Goal: Transaction & Acquisition: Purchase product/service

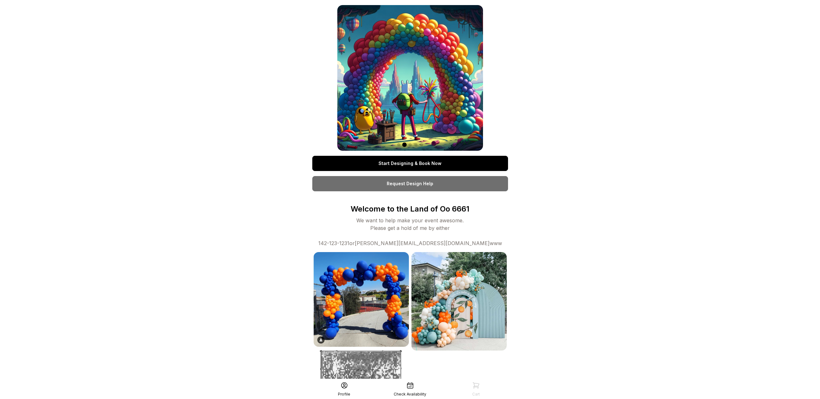
click at [431, 159] on link "Start Designing & Book Now" at bounding box center [410, 163] width 196 height 15
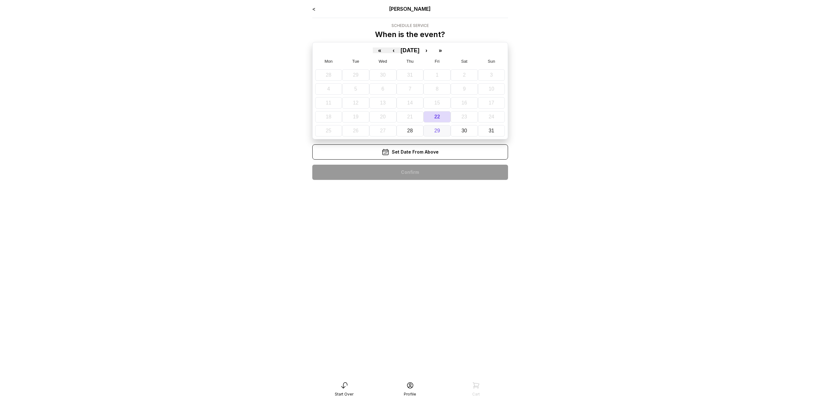
click at [427, 128] on button "29" at bounding box center [437, 130] width 27 height 11
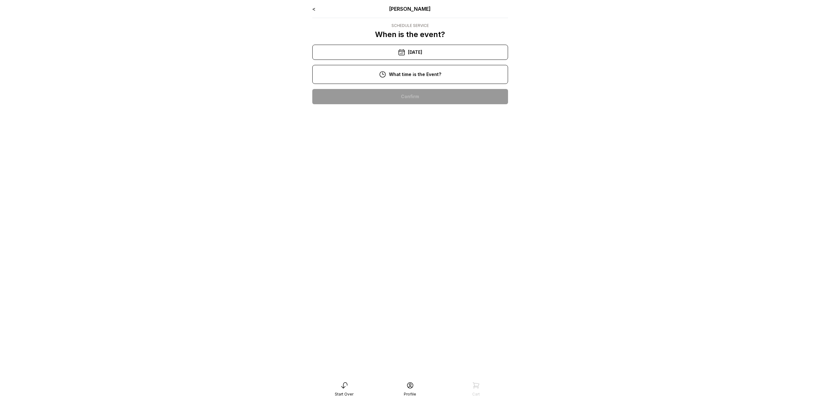
click at [418, 96] on div "2:00 pm" at bounding box center [410, 96] width 186 height 15
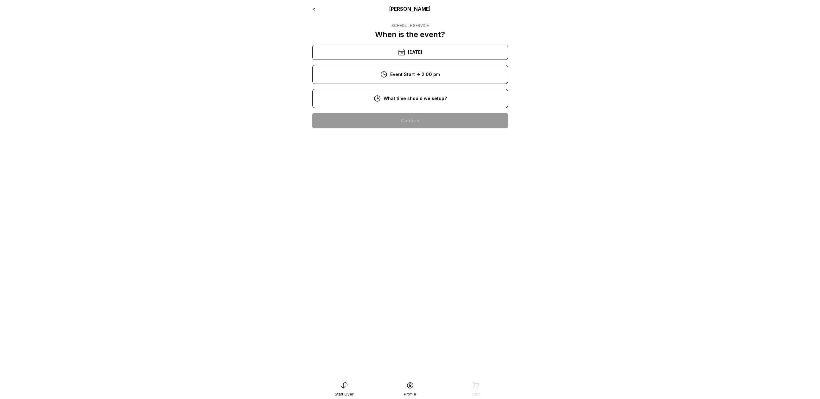
click at [419, 119] on div "12:00 pm" at bounding box center [410, 120] width 186 height 15
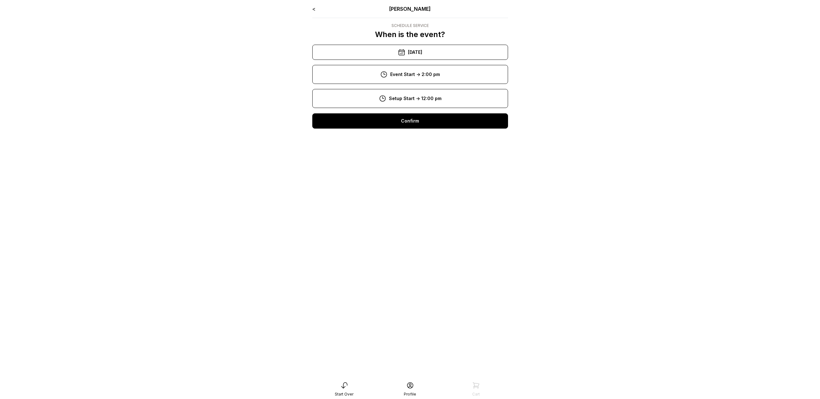
click at [419, 125] on div "Confirm" at bounding box center [410, 120] width 196 height 15
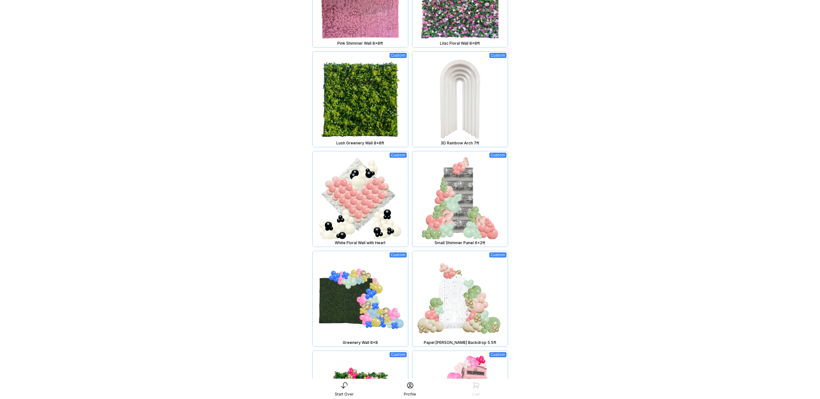
click at [446, 215] on img at bounding box center [459, 198] width 95 height 95
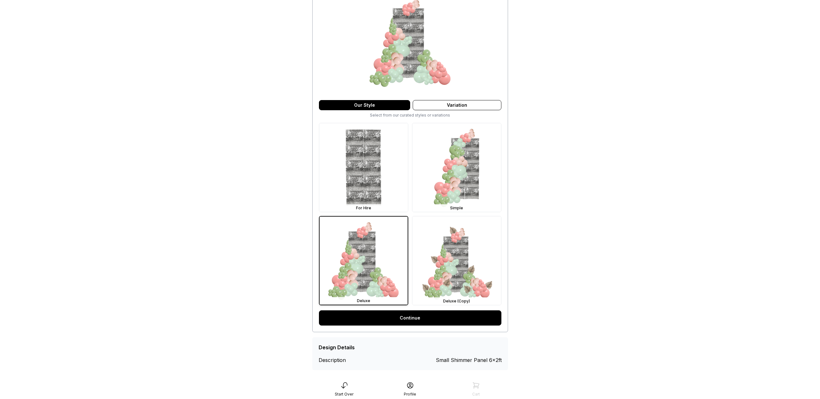
scroll to position [81, 0]
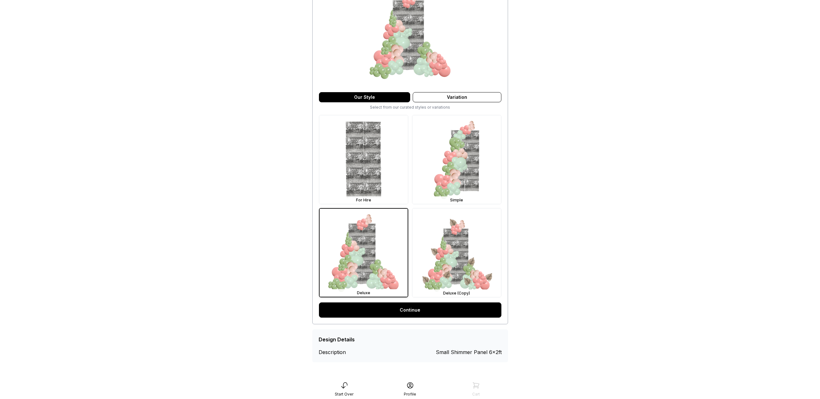
click at [419, 310] on link "Continue" at bounding box center [410, 310] width 182 height 15
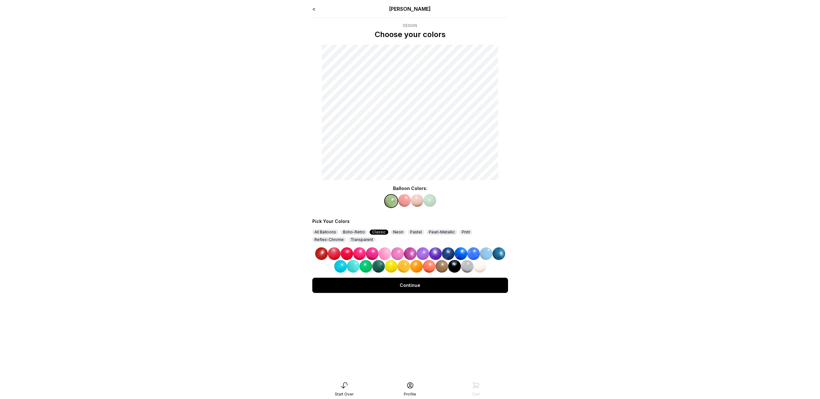
click at [420, 285] on div "Continue" at bounding box center [410, 285] width 196 height 15
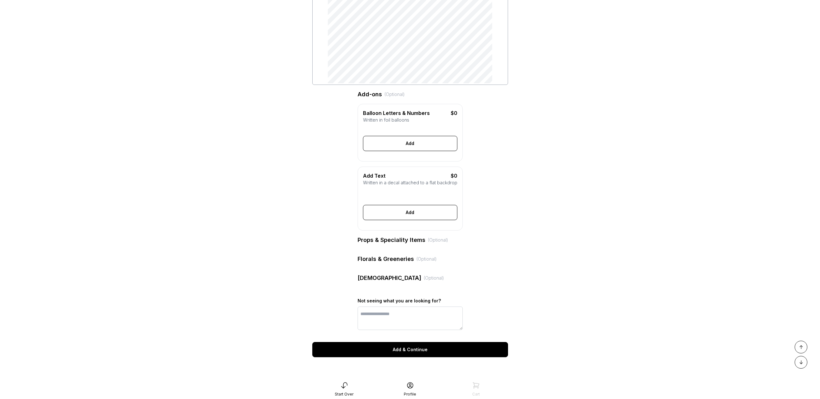
scroll to position [117, 0]
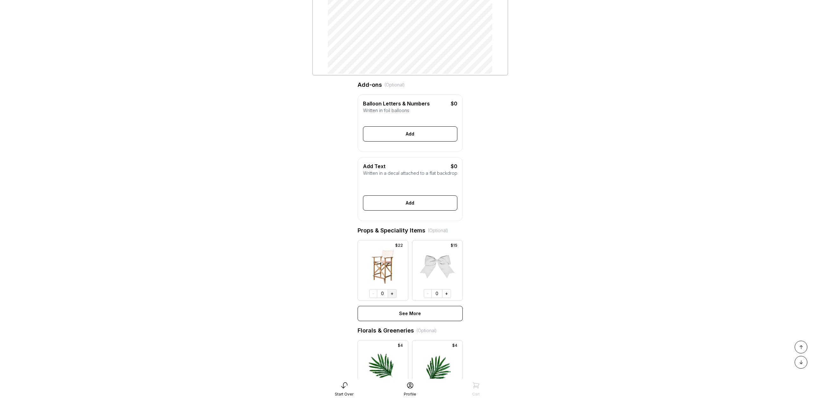
click at [393, 298] on button "+" at bounding box center [392, 293] width 9 height 9
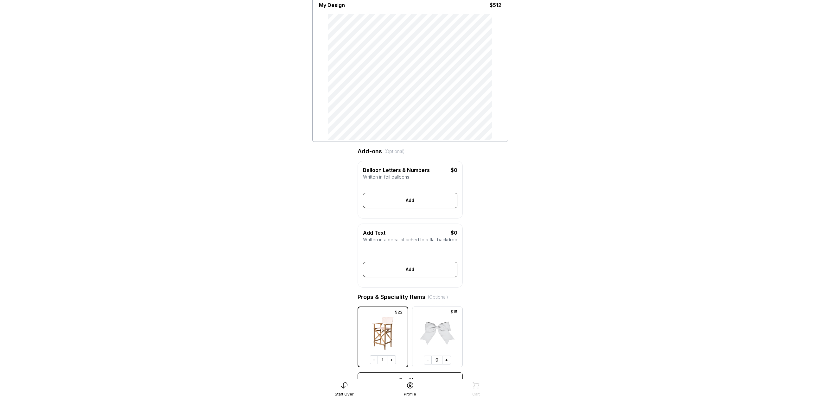
scroll to position [365, 0]
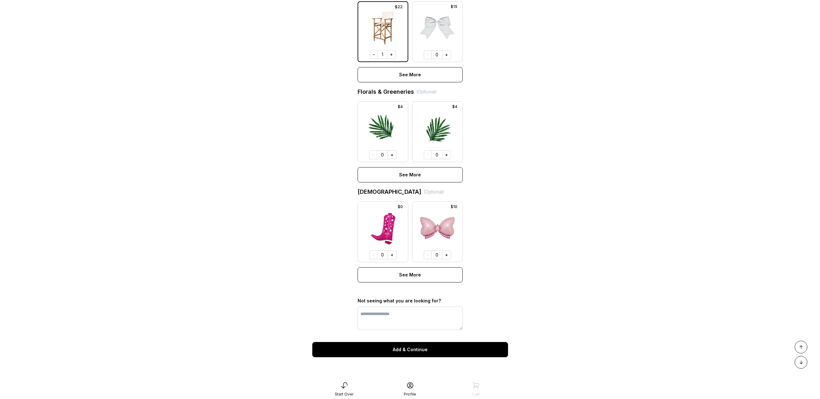
click at [420, 348] on div "Add & Continue" at bounding box center [410, 349] width 196 height 15
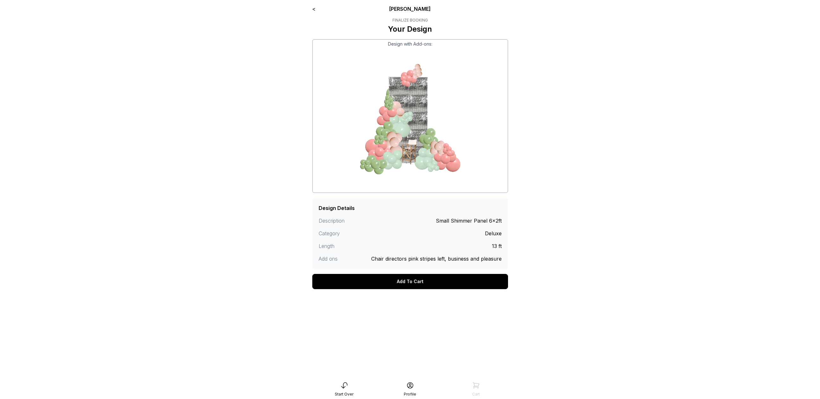
click at [418, 287] on div "Add To Cart" at bounding box center [410, 281] width 196 height 15
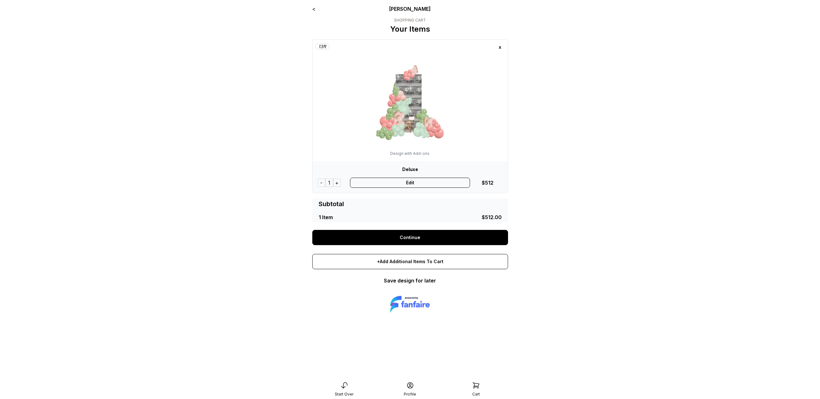
click at [400, 236] on link "Continue" at bounding box center [410, 237] width 196 height 15
